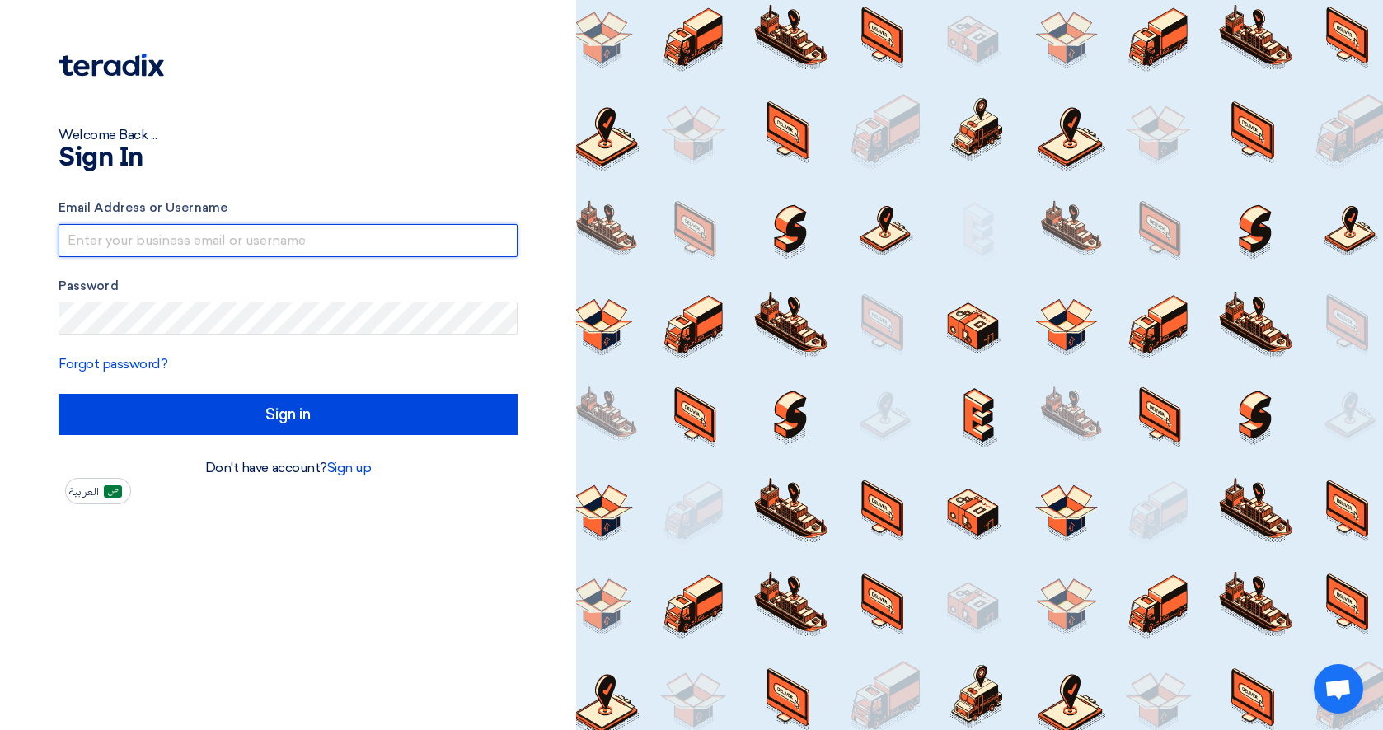
click at [388, 238] on input "text" at bounding box center [288, 240] width 459 height 33
type input "[EMAIL_ADDRESS][DOMAIN_NAME]"
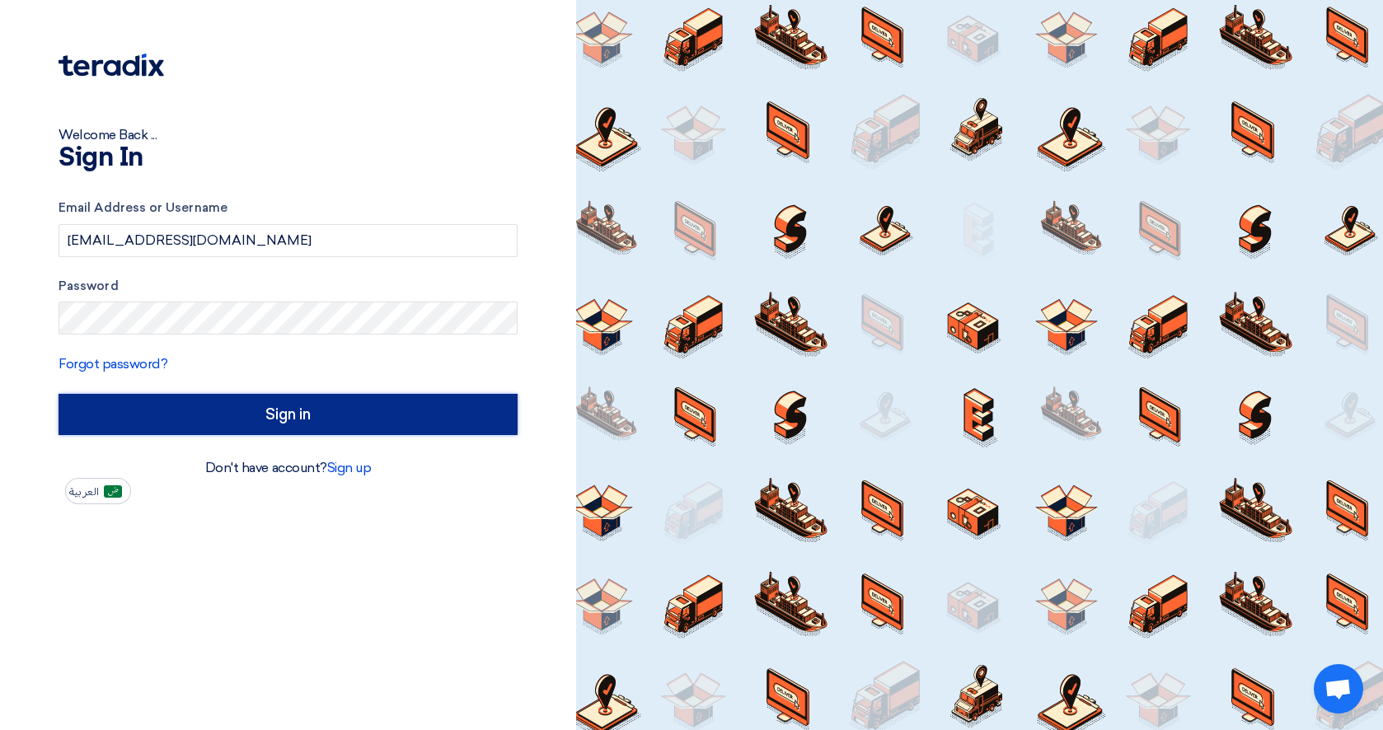
click at [207, 411] on input "Sign in" at bounding box center [288, 414] width 459 height 41
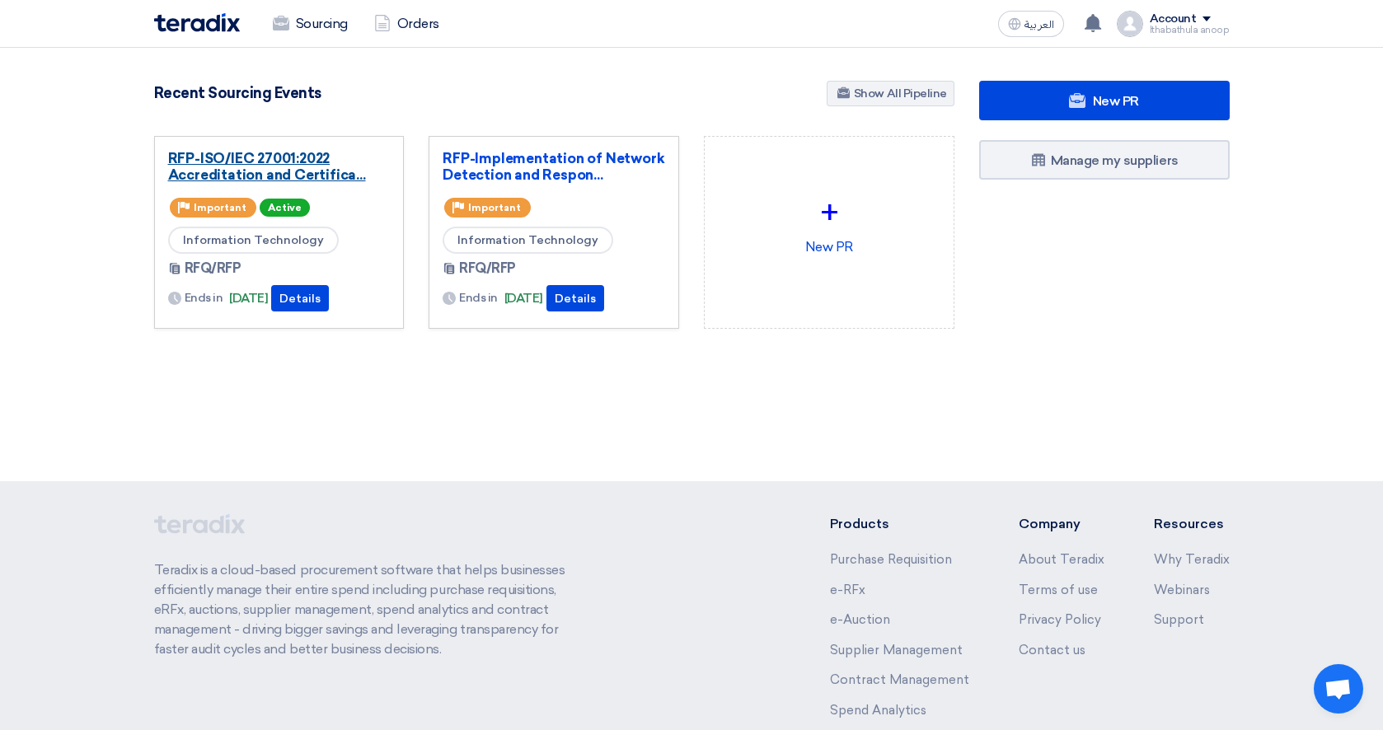
click at [251, 178] on link "RFP-ISO/IEC 27001:2022 Accreditation and Certifica..." at bounding box center [279, 166] width 223 height 33
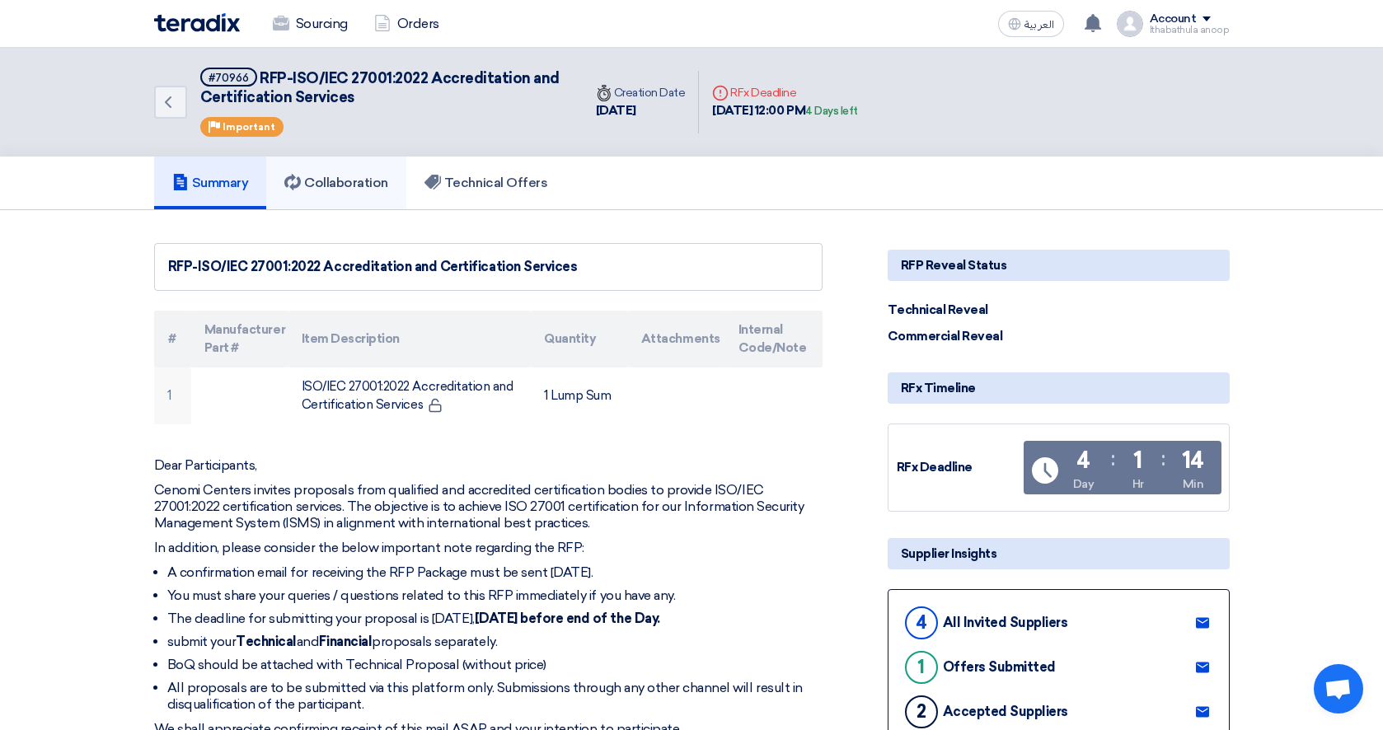
click at [361, 181] on h5 "Collaboration" at bounding box center [336, 183] width 104 height 16
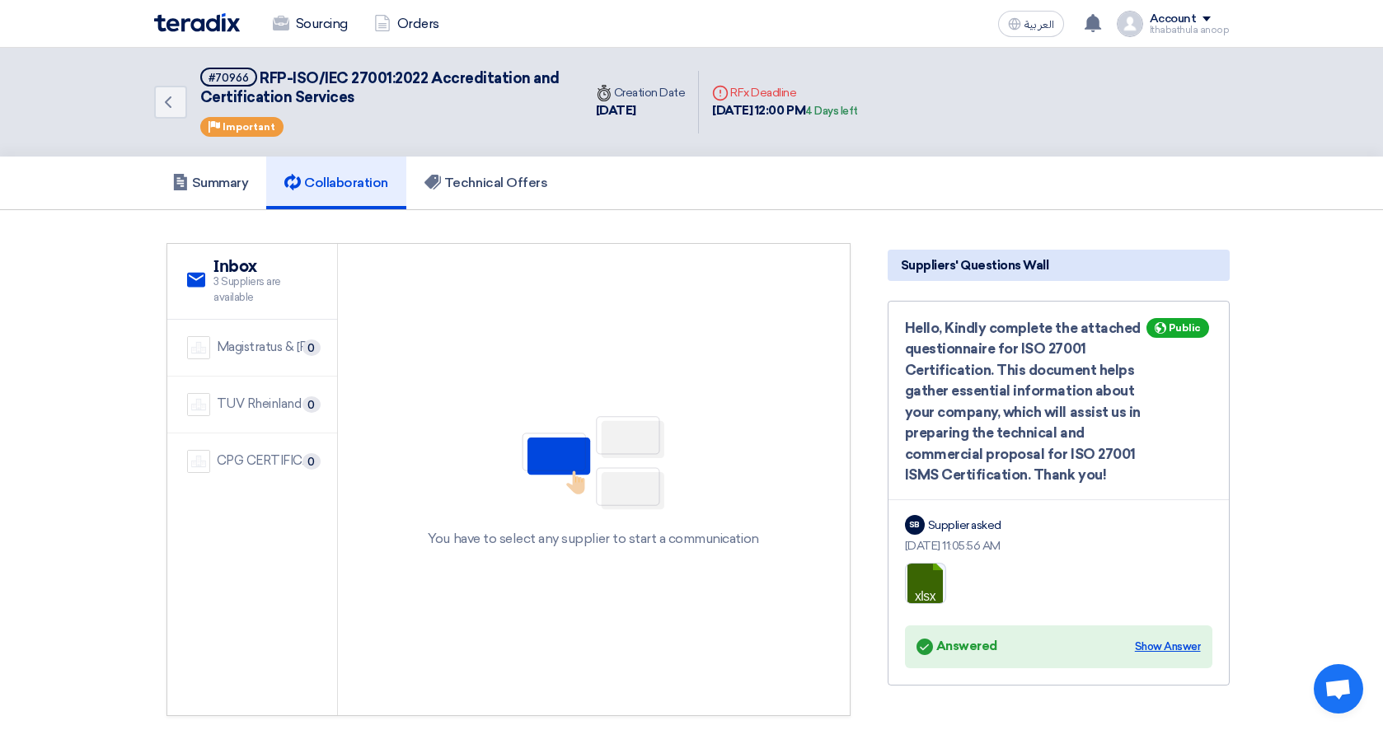
click at [1175, 648] on div "Show Answer" at bounding box center [1168, 647] width 66 height 16
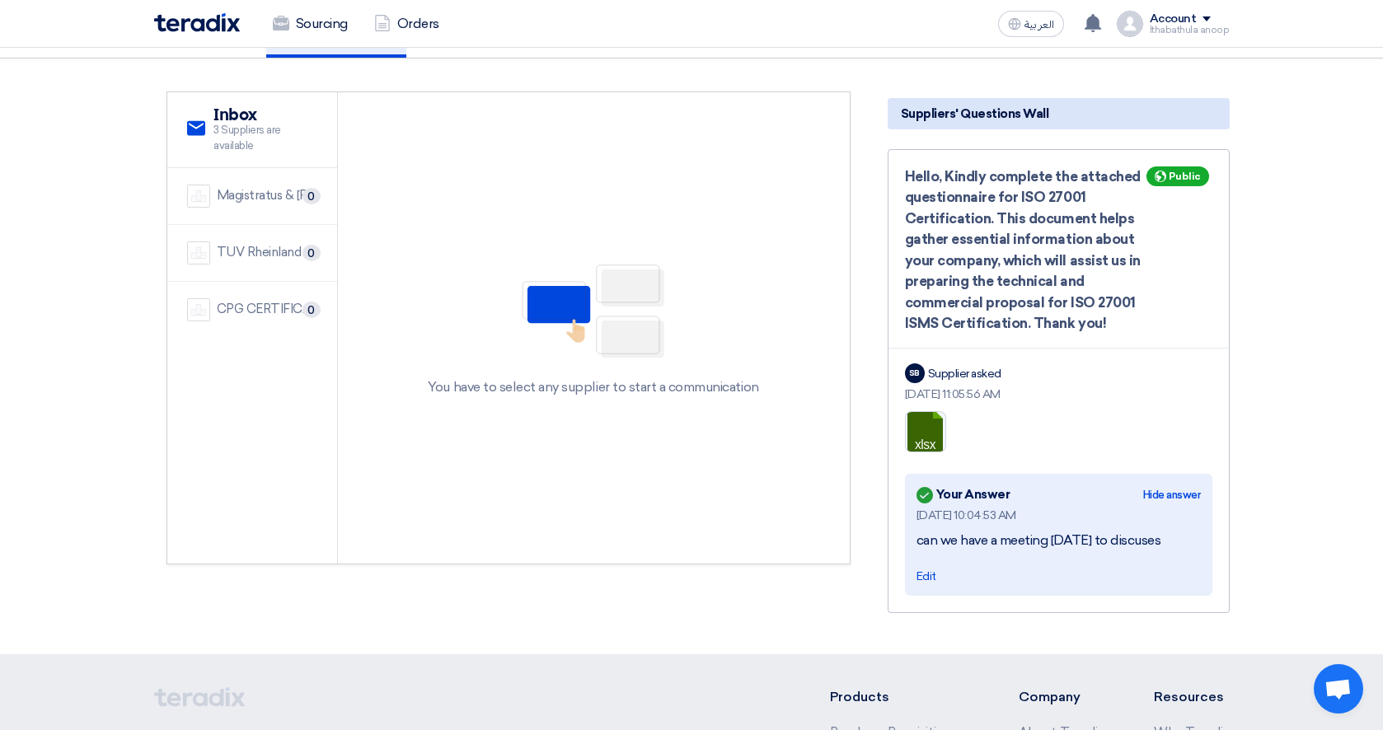
scroll to position [153, 0]
drag, startPoint x: 931, startPoint y: 540, endPoint x: 1111, endPoint y: 533, distance: 180.7
click at [1112, 533] on div "can we have a meeting [DATE] to discuses" at bounding box center [1059, 539] width 284 height 17
click at [1280, 524] on section "service Inbox 3 Suppliers are available Magistratus & [PERSON_NAME] 0 TUV Rhein…" at bounding box center [691, 355] width 1383 height 596
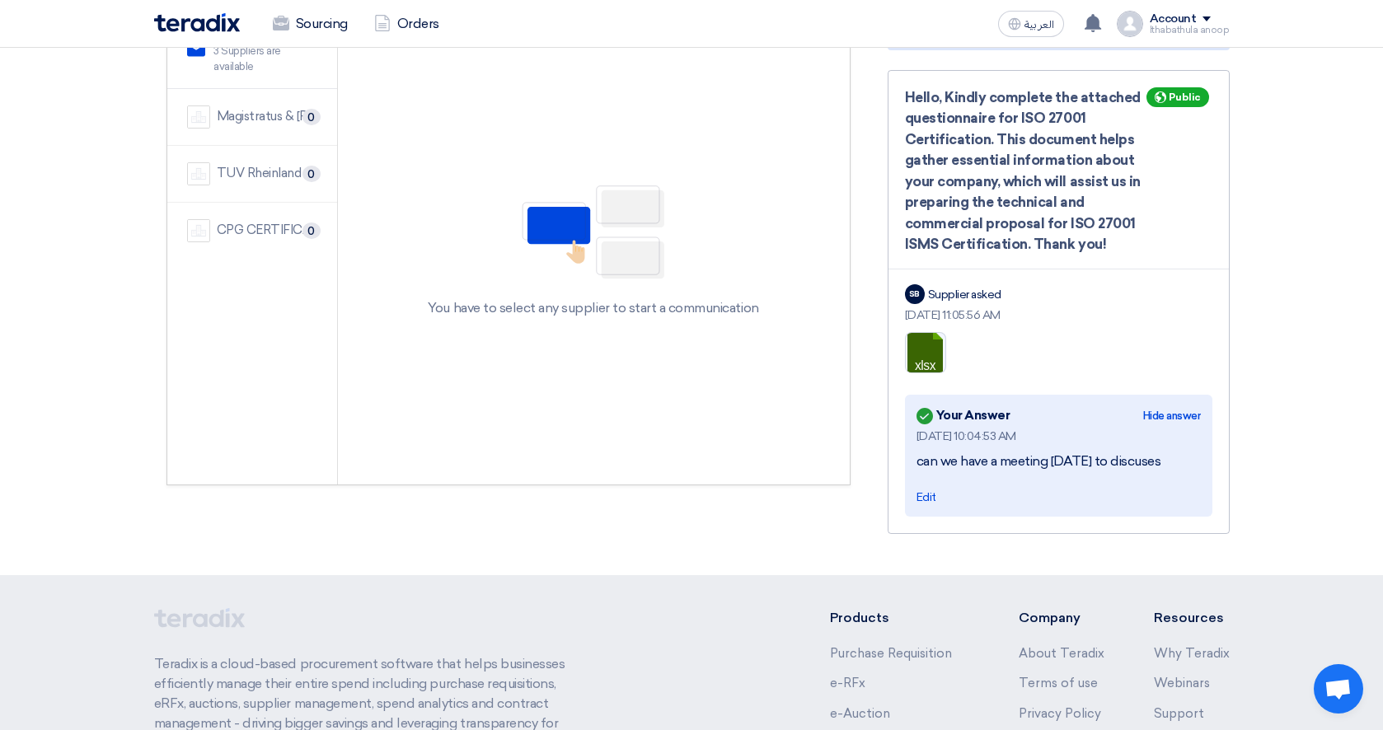
scroll to position [35, 0]
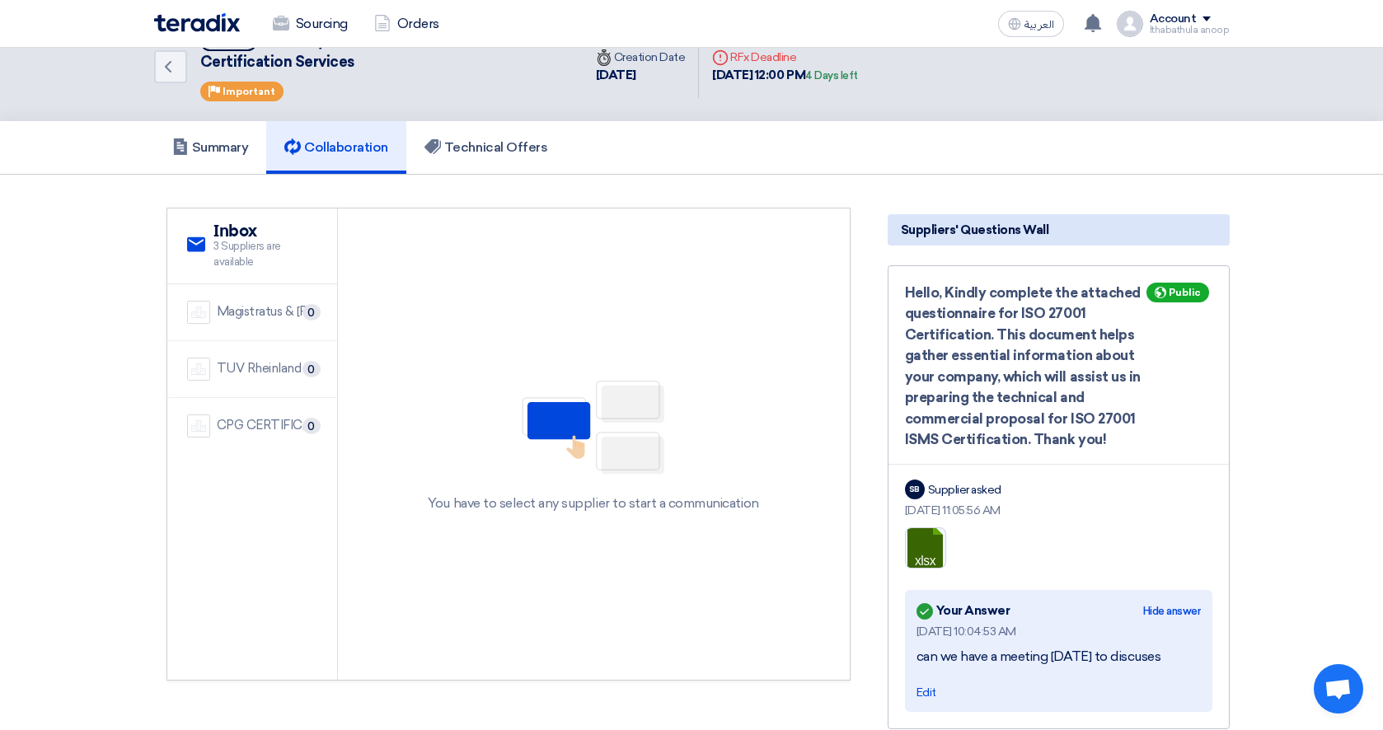
click at [213, 22] on img at bounding box center [197, 22] width 86 height 19
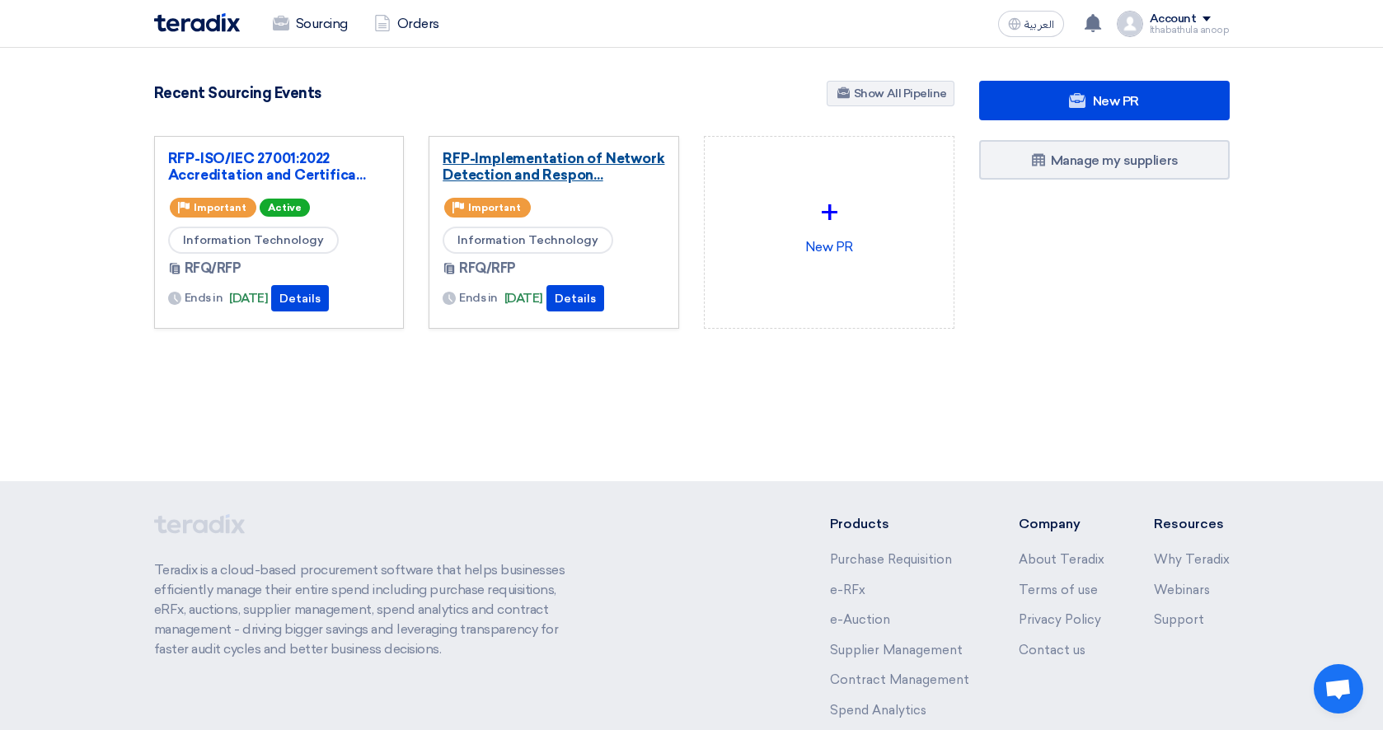
click at [555, 170] on link "RFP-Implementation of Network Detection and Respon..." at bounding box center [554, 166] width 223 height 33
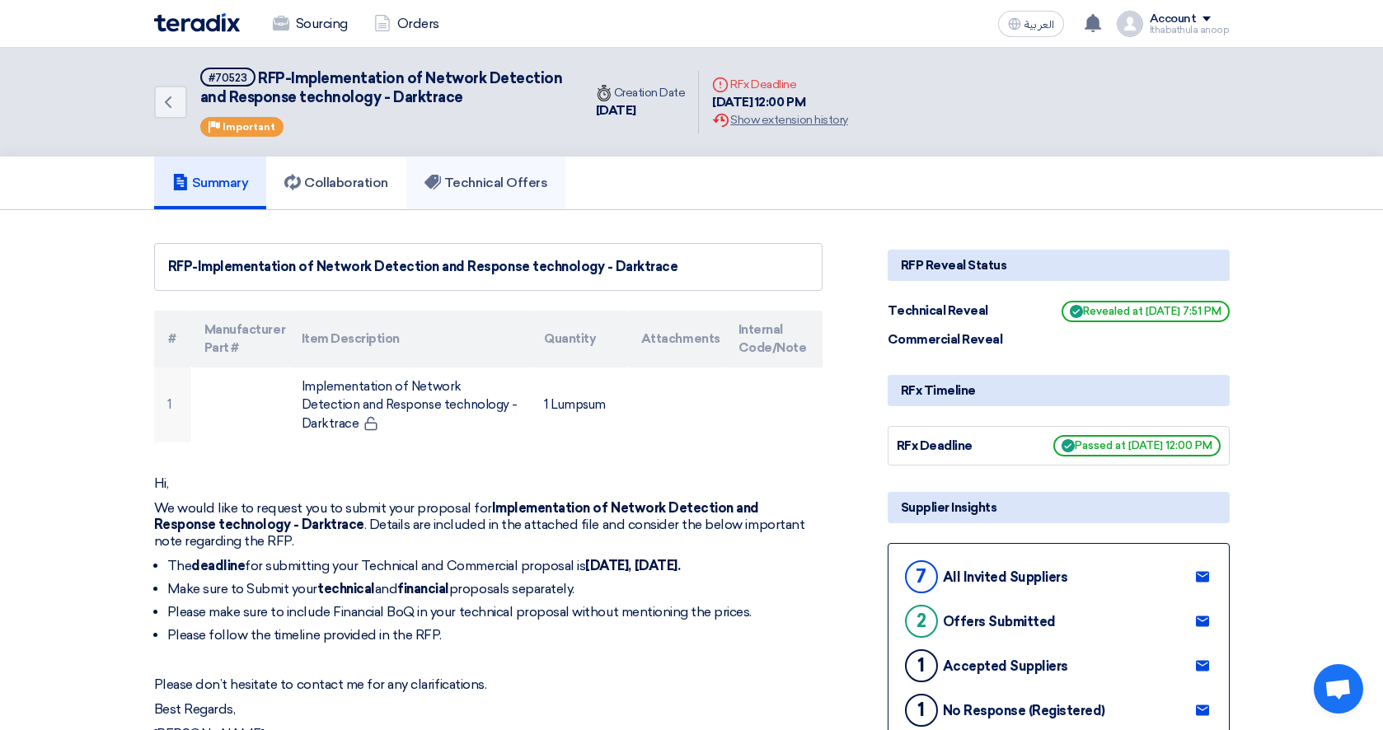
click at [521, 186] on h5 "Technical Offers" at bounding box center [486, 183] width 123 height 16
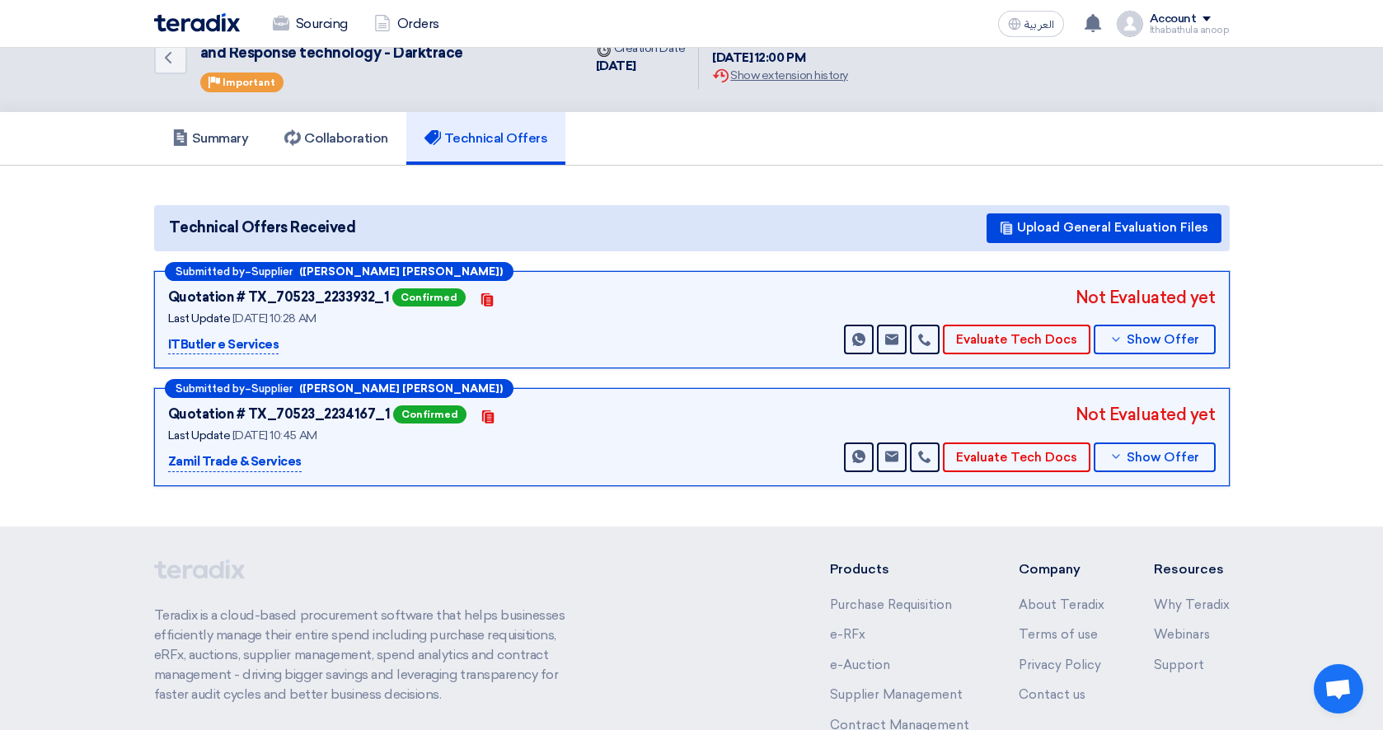
scroll to position [45, 0]
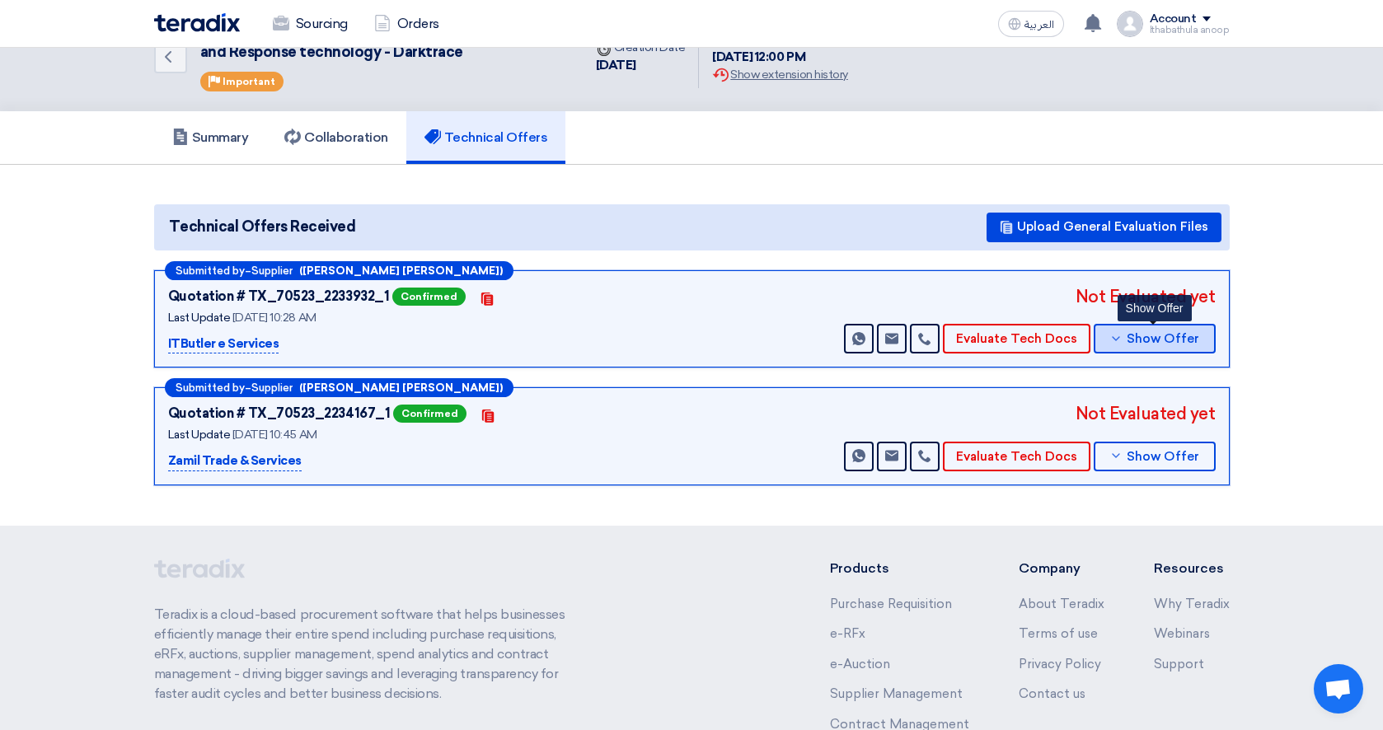
click at [1149, 343] on span "Show Offer" at bounding box center [1163, 339] width 73 height 12
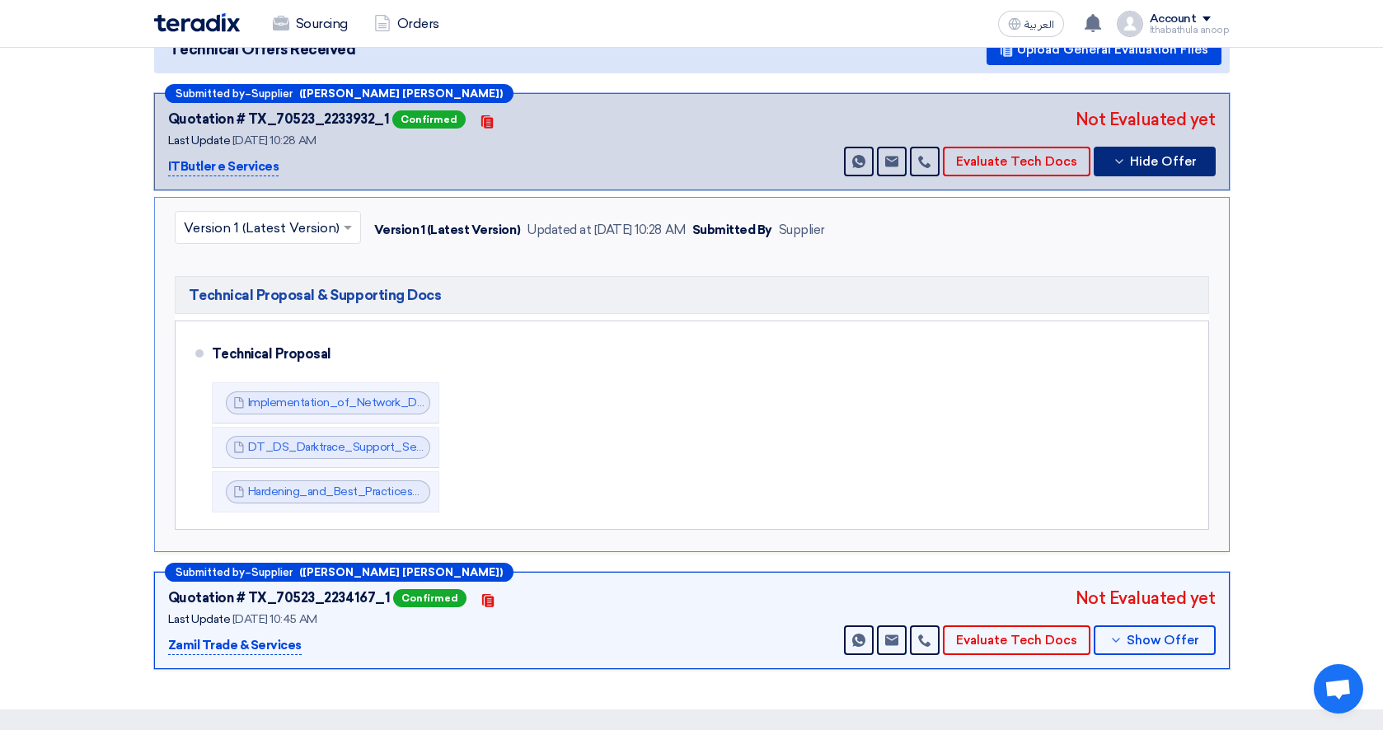
scroll to position [230, 0]
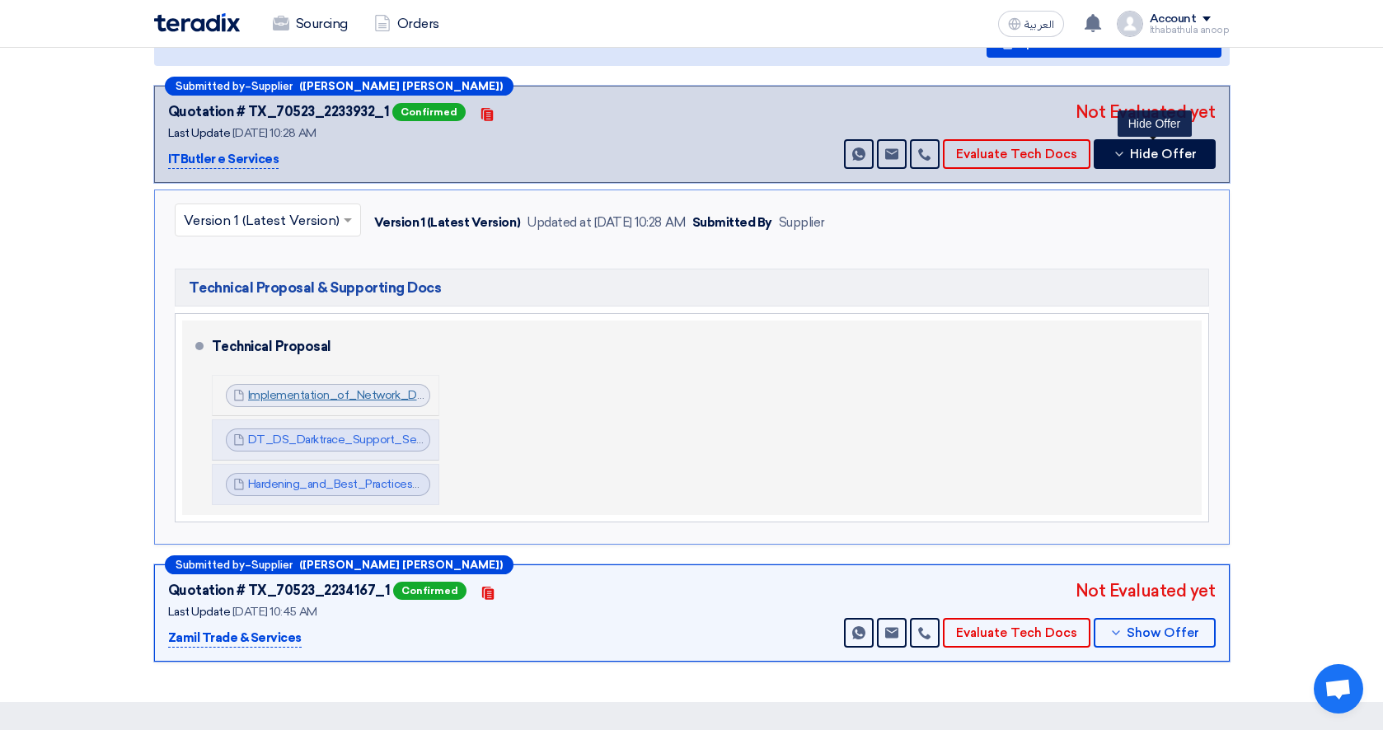
click at [397, 397] on link "Implementation_of_Network_Detection_and_Response_v_1753341850017.pdf" at bounding box center [458, 395] width 420 height 14
click at [392, 439] on link "DT_DS_Darktrace_Support_Services_SLA_1753341966151.pdf" at bounding box center [413, 440] width 331 height 14
click at [390, 481] on link "Hardening_and_Best_Practices_Darktrace_Information_Security___1753341996598.pdf" at bounding box center [479, 484] width 463 height 14
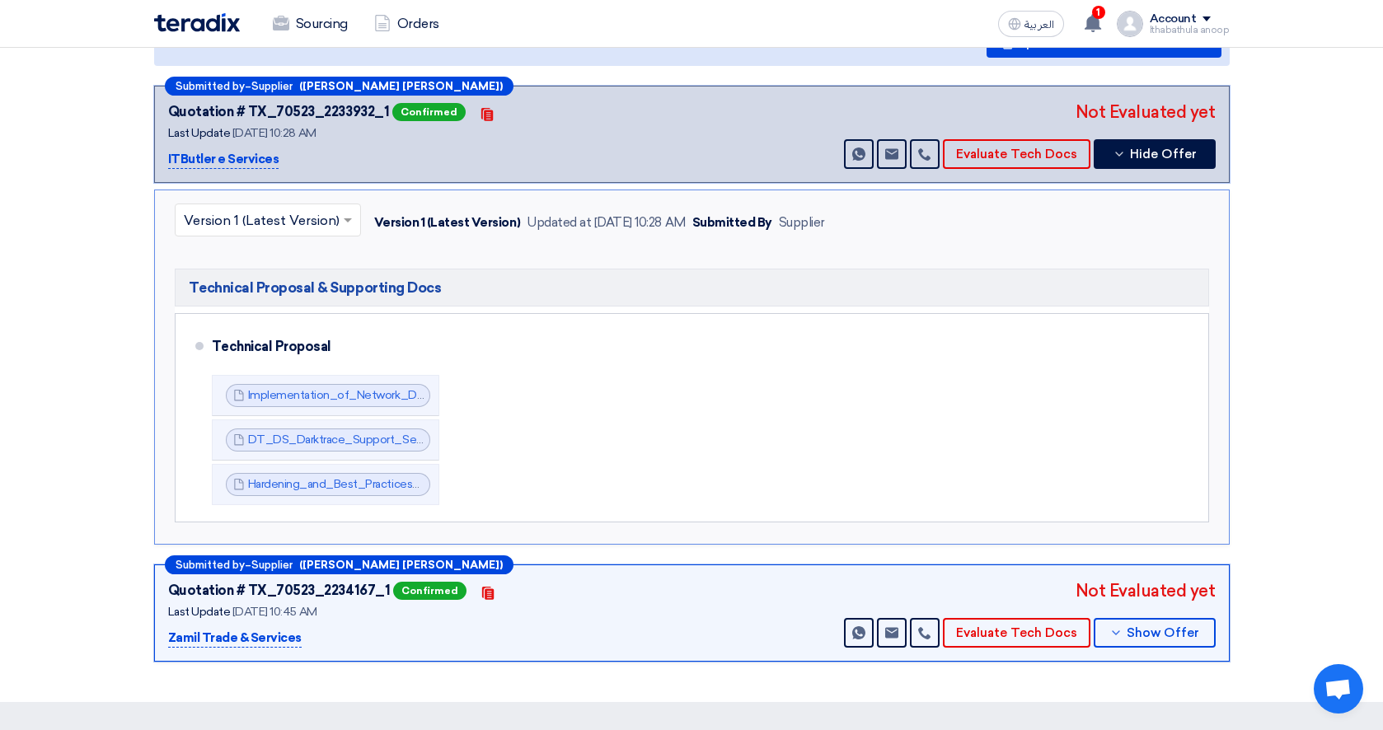
scroll to position [0, 0]
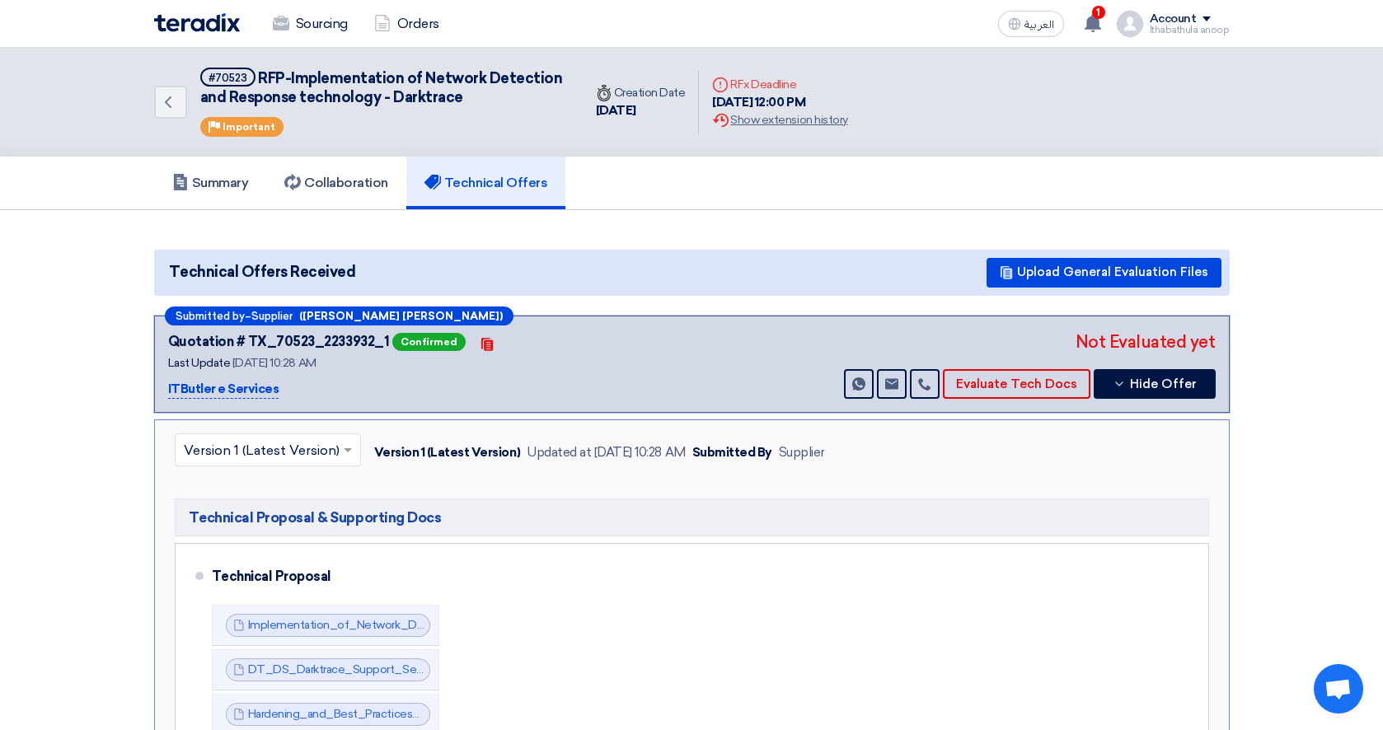
click at [218, 21] on img at bounding box center [197, 22] width 86 height 19
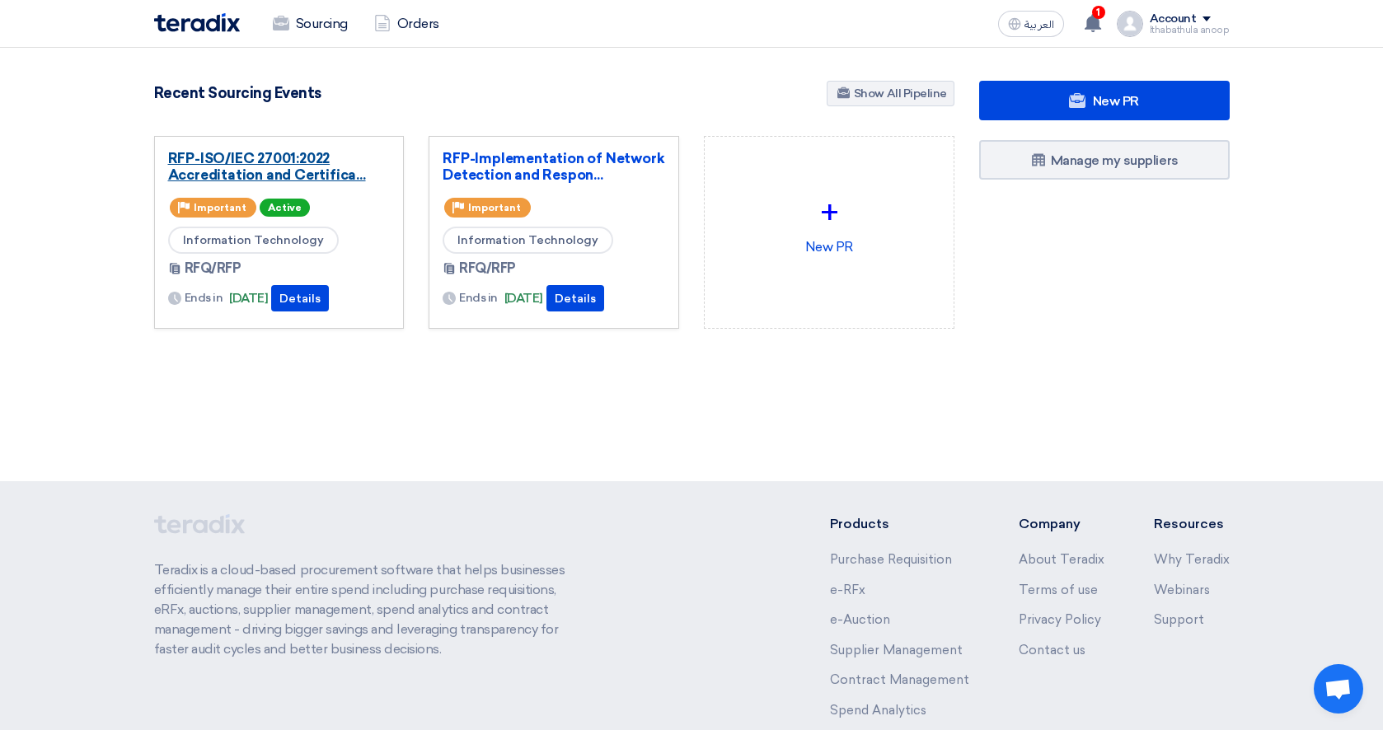
click at [291, 171] on link "RFP-ISO/IEC 27001:2022 Accreditation and Certifica..." at bounding box center [279, 166] width 223 height 33
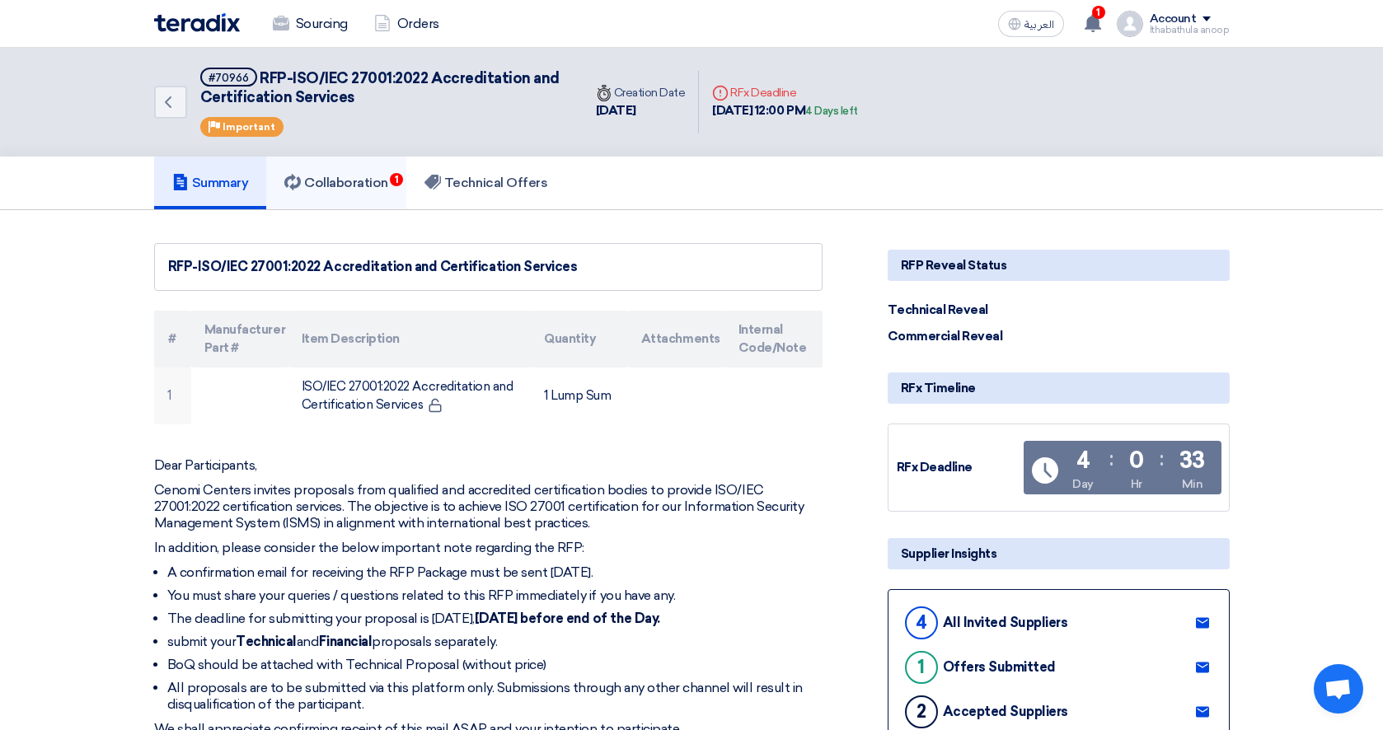
click at [344, 175] on h5 "Collaboration 1" at bounding box center [336, 183] width 104 height 16
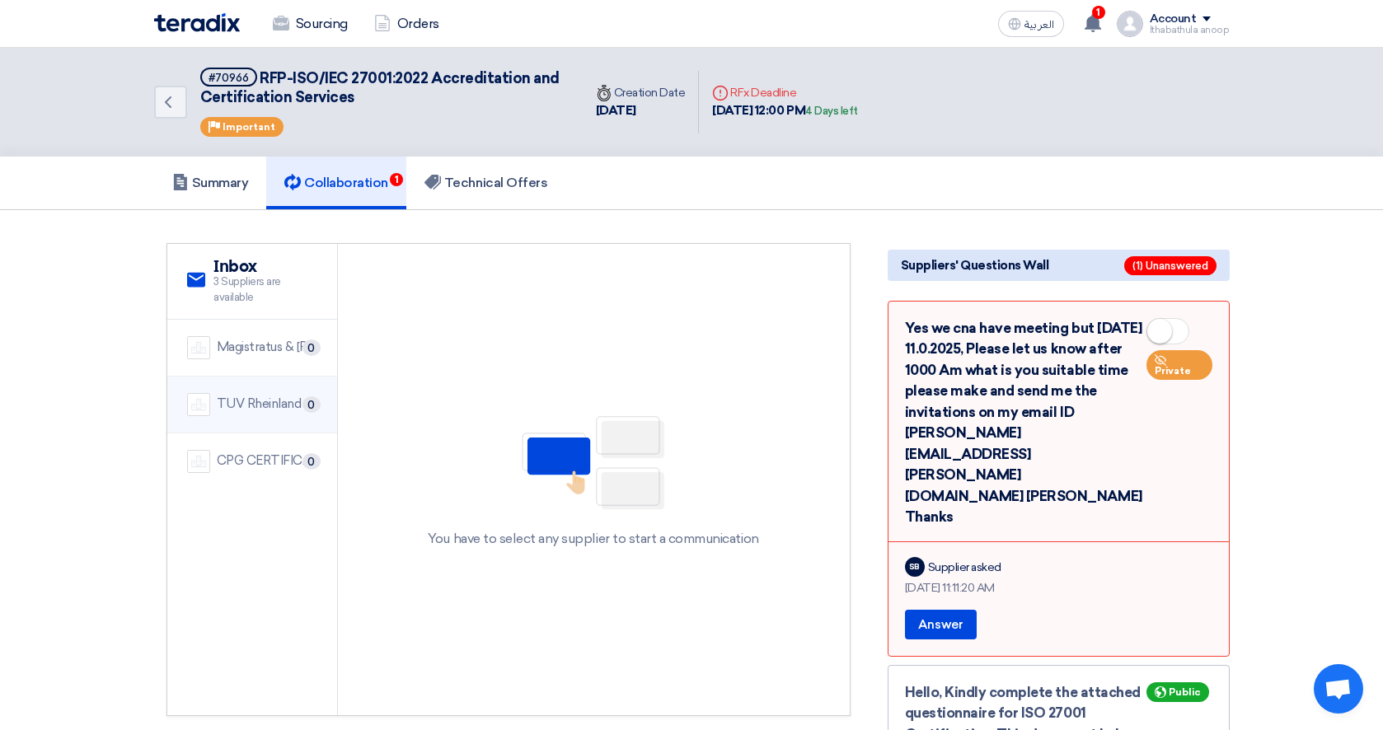
click at [246, 406] on div "TUV Rheinland Arabia LLC CO" at bounding box center [267, 404] width 101 height 19
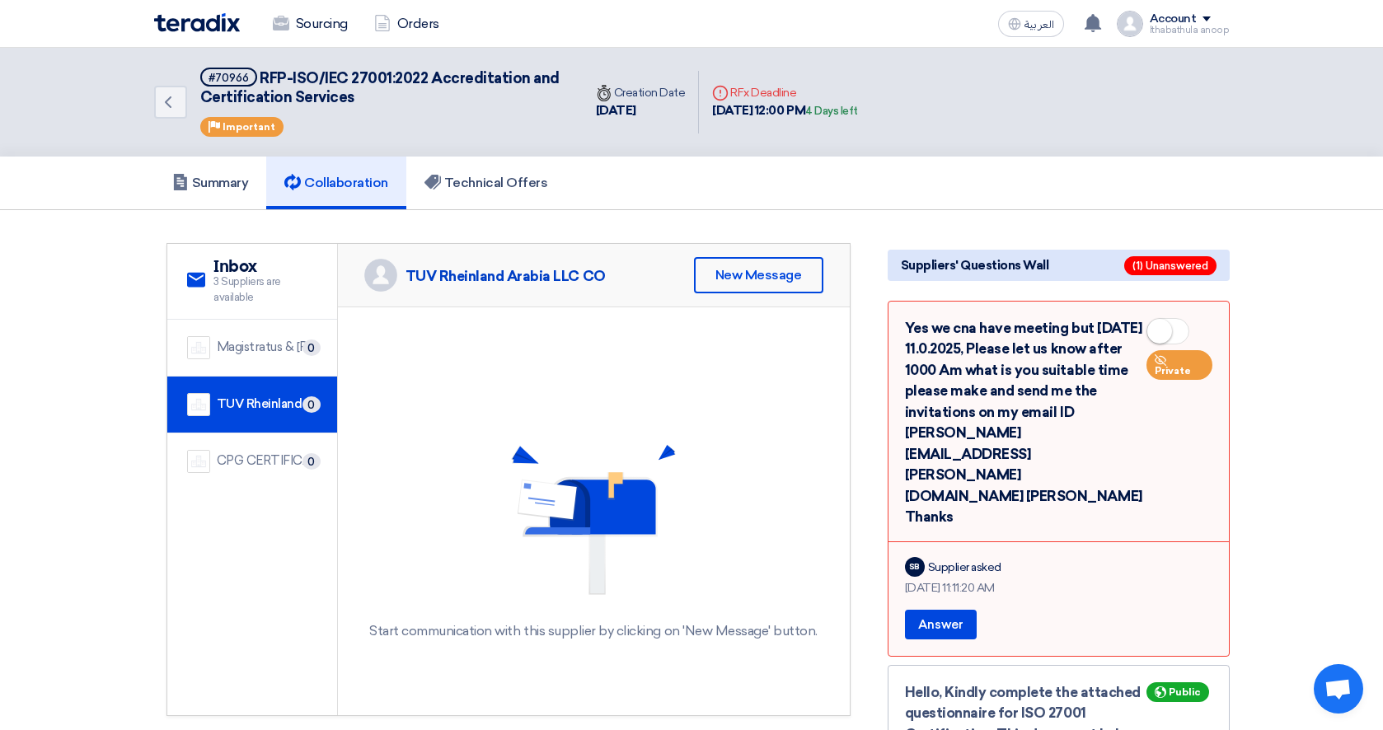
click at [188, 28] on img at bounding box center [197, 22] width 86 height 19
